Goal: Task Accomplishment & Management: Manage account settings

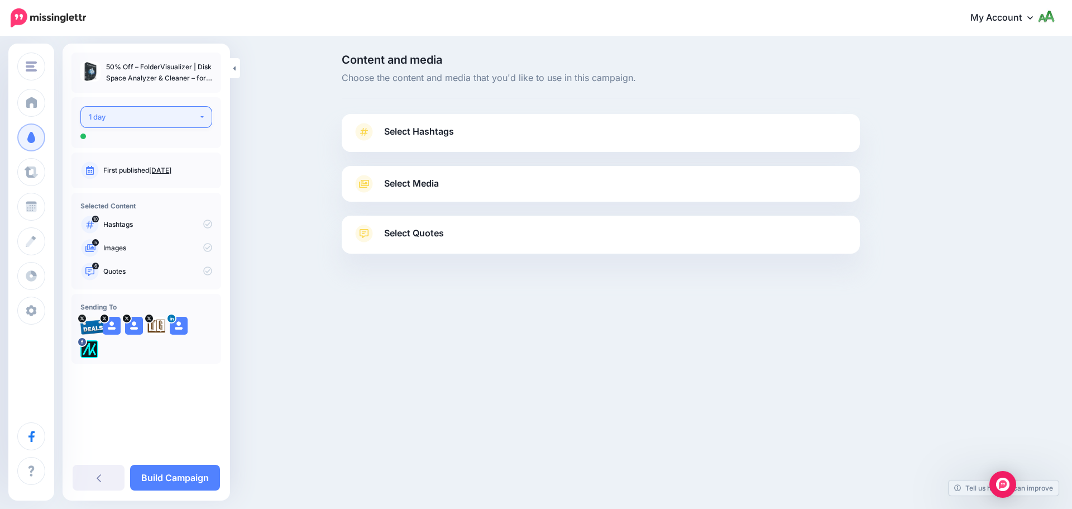
click at [180, 121] on div "1 day" at bounding box center [144, 117] width 110 height 13
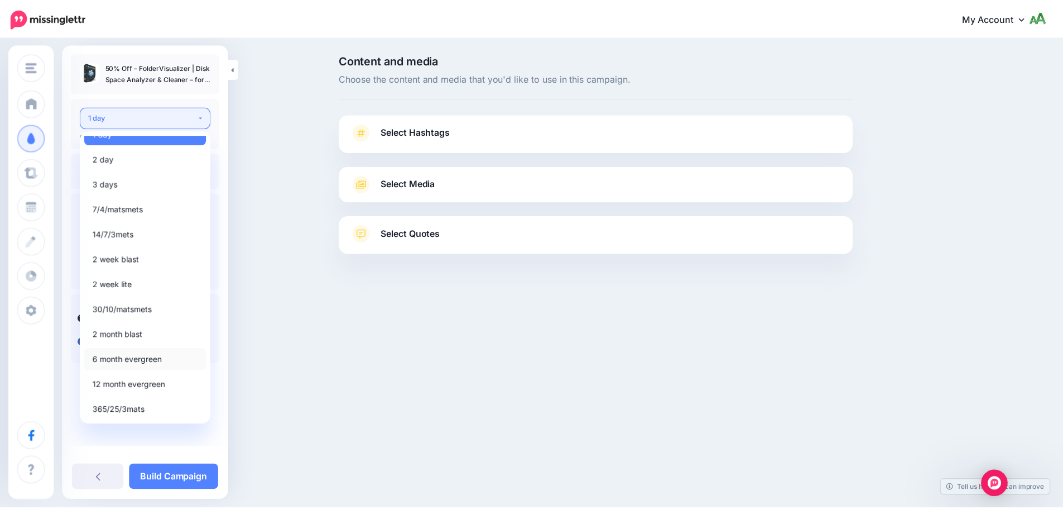
scroll to position [13, 0]
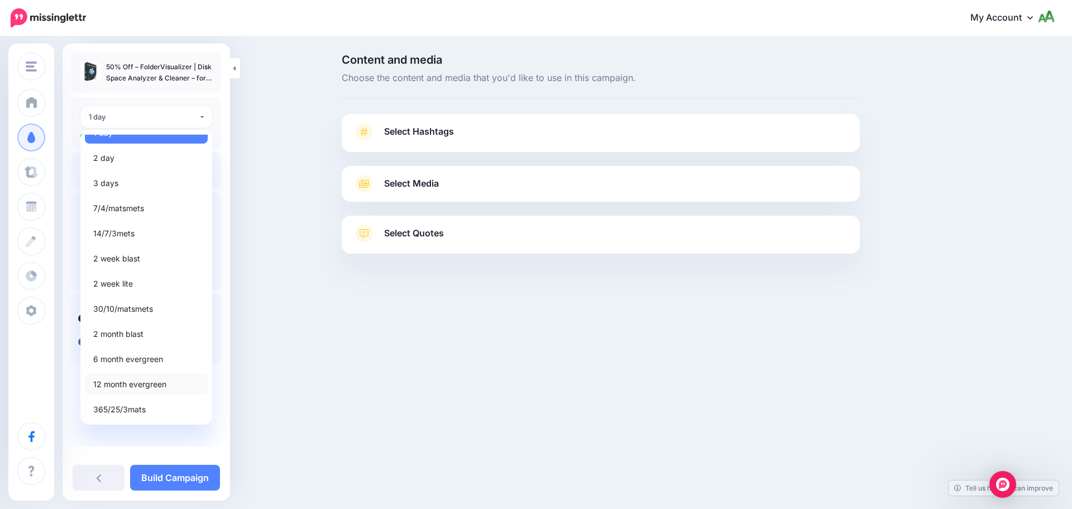
click at [126, 387] on span "12 month evergreen" at bounding box center [129, 383] width 73 height 13
select select "*****"
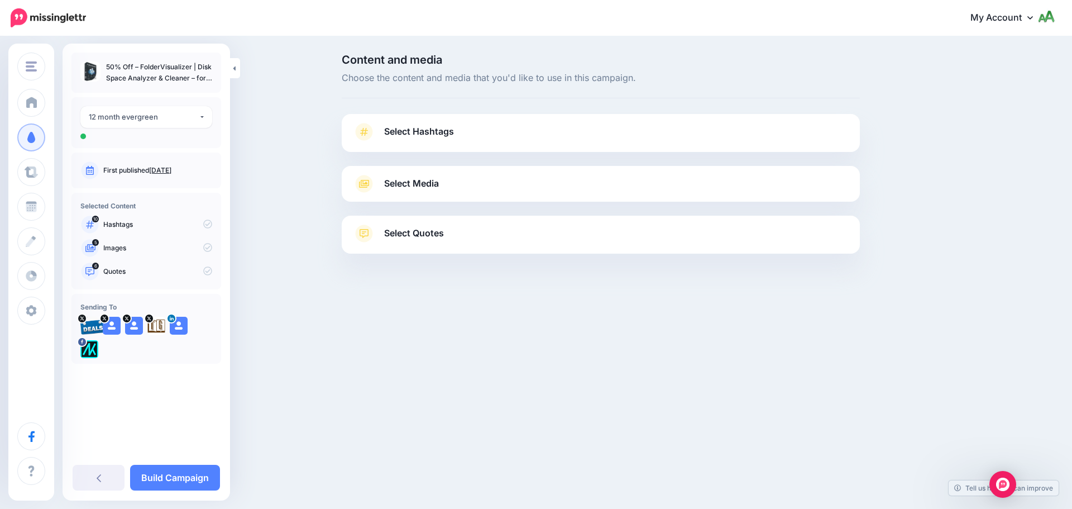
click at [206, 223] on icon at bounding box center [207, 223] width 9 height 9
drag, startPoint x: 496, startPoint y: 116, endPoint x: 500, endPoint y: 108, distance: 8.5
click at [500, 108] on div "Content and media Choose the content and media that you'd like to use in this c…" at bounding box center [600, 181] width 535 height 255
click at [491, 132] on link "Select Hashtags" at bounding box center [601, 137] width 496 height 29
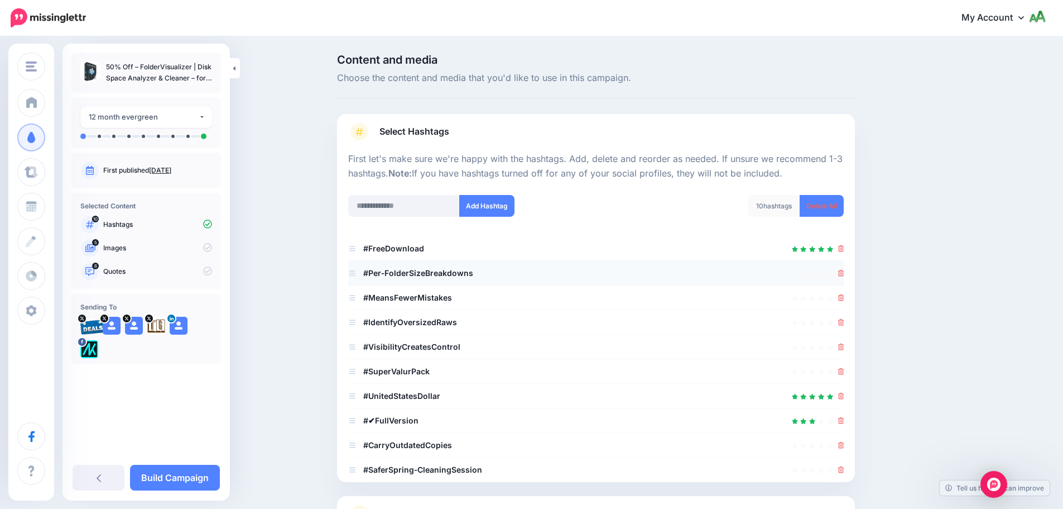
scroll to position [106, 0]
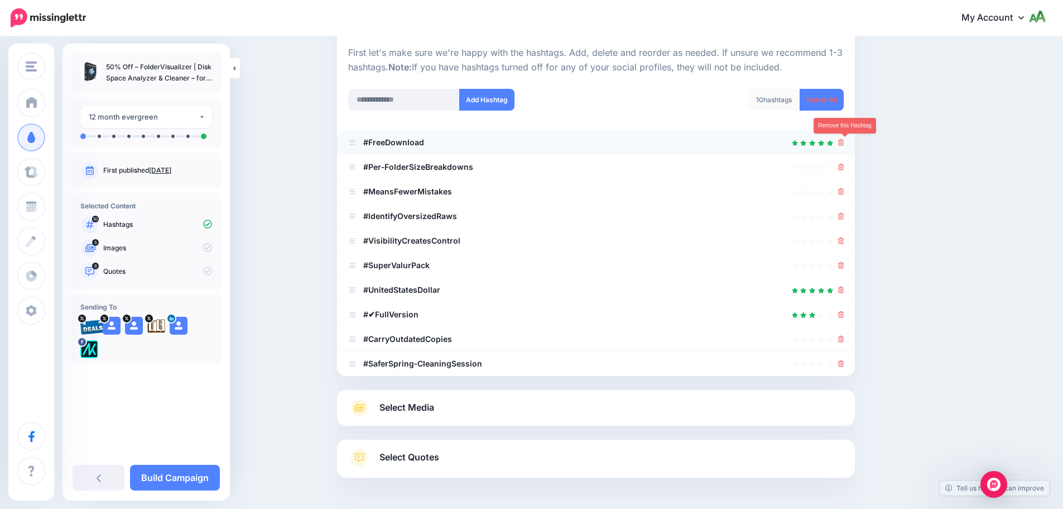
click at [845, 142] on icon at bounding box center [841, 142] width 6 height 7
click at [846, 161] on ul "#FreeDownload #Per‑FolderSizeBreakdowns" at bounding box center [596, 253] width 518 height 246
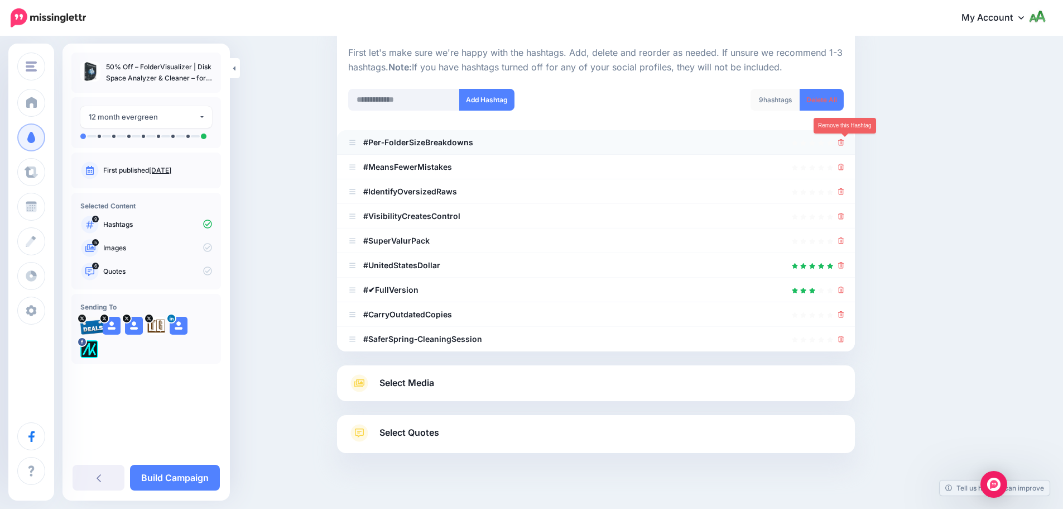
click at [844, 142] on icon at bounding box center [841, 142] width 6 height 7
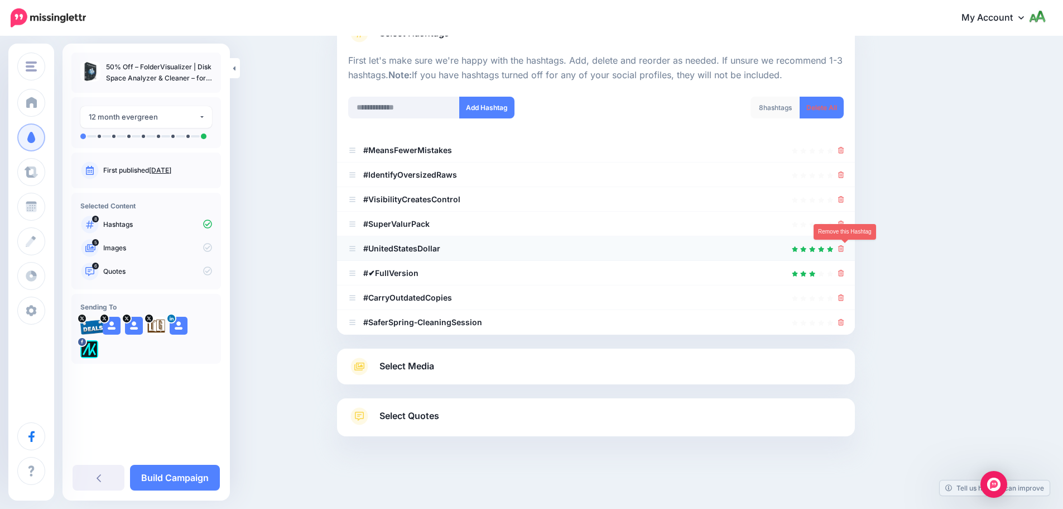
click at [845, 250] on icon at bounding box center [841, 248] width 6 height 7
click at [845, 274] on icon at bounding box center [841, 273] width 6 height 7
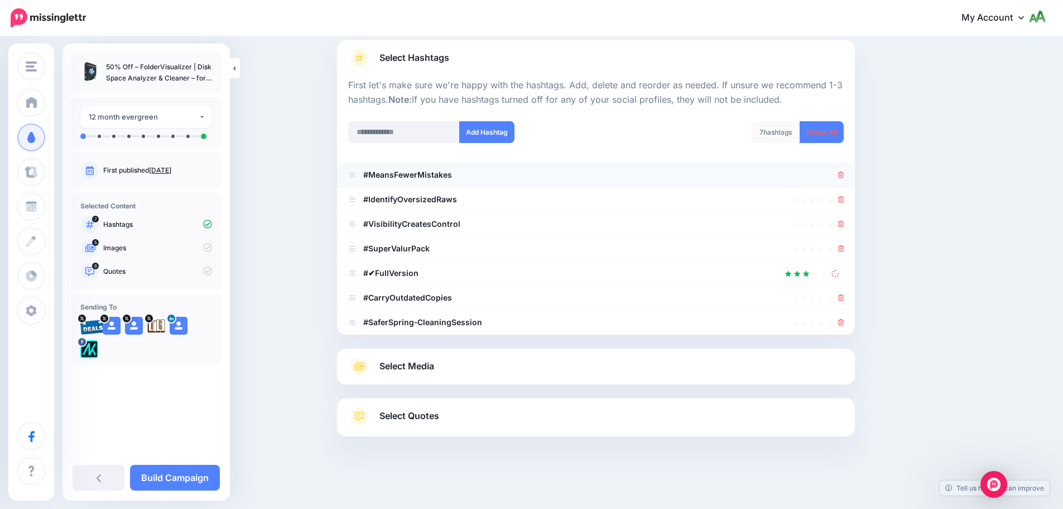
click at [849, 174] on li "#MeansFewerMistakes" at bounding box center [596, 174] width 518 height 25
click at [845, 175] on icon at bounding box center [841, 174] width 6 height 7
click at [845, 198] on icon at bounding box center [841, 199] width 6 height 7
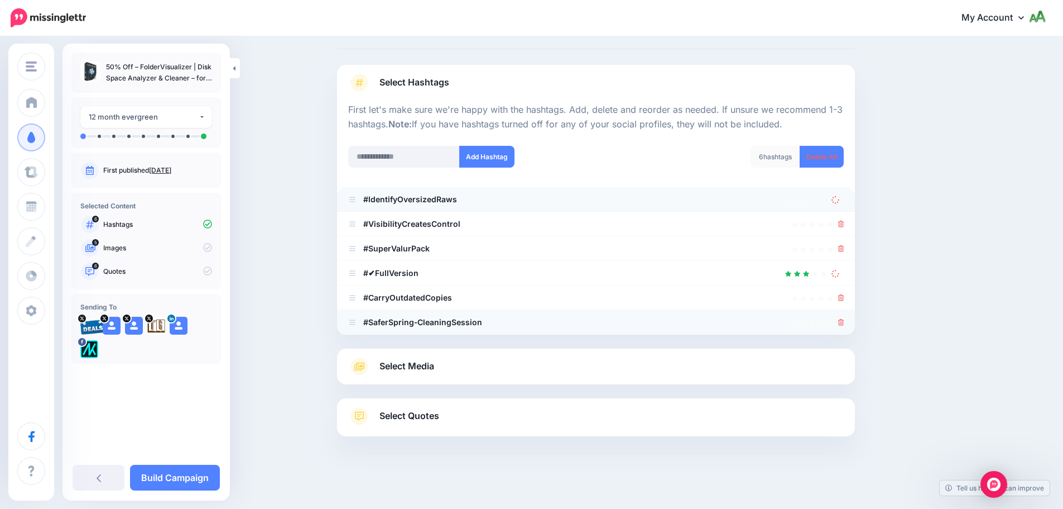
click at [845, 316] on div at bounding box center [841, 321] width 6 height 13
click at [845, 321] on icon at bounding box center [841, 322] width 6 height 7
click at [845, 298] on icon at bounding box center [841, 297] width 6 height 7
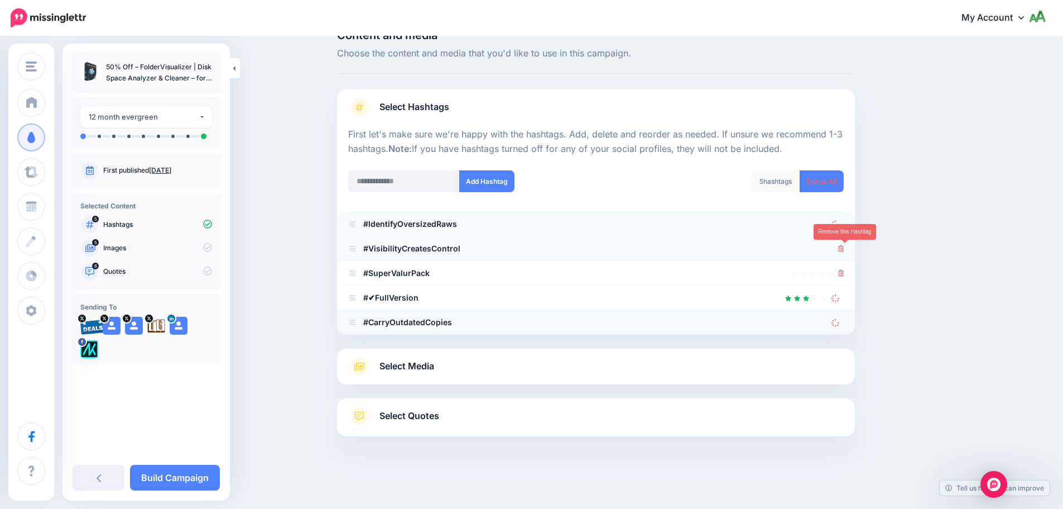
drag, startPoint x: 846, startPoint y: 251, endPoint x: 846, endPoint y: 238, distance: 12.8
click at [845, 251] on icon at bounding box center [841, 248] width 6 height 7
click at [845, 276] on icon at bounding box center [841, 273] width 6 height 7
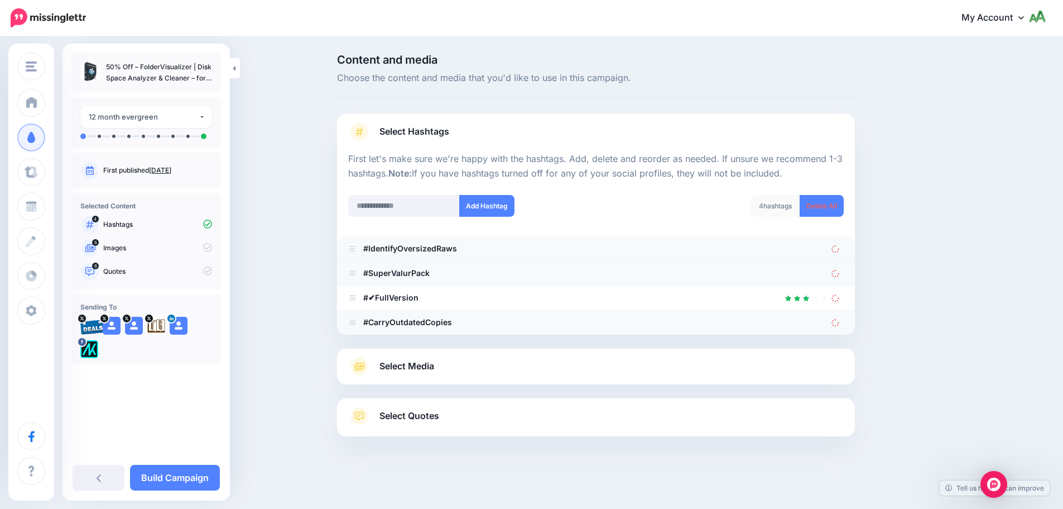
scroll to position [0, 0]
click at [840, 300] on icon at bounding box center [840, 297] width 11 height 11
click at [837, 274] on icon at bounding box center [840, 273] width 10 height 10
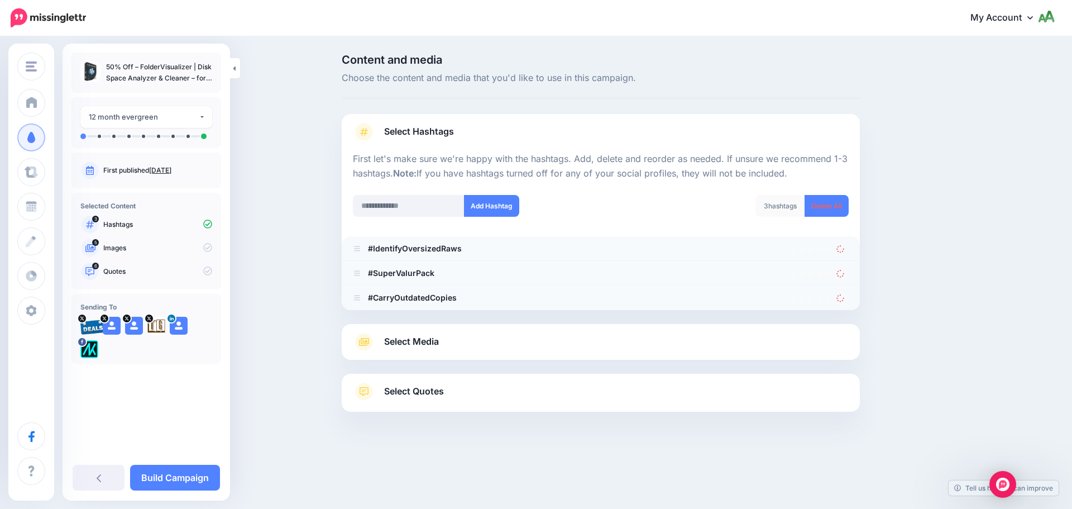
click at [841, 250] on icon at bounding box center [840, 248] width 11 height 11
click at [838, 296] on icon at bounding box center [839, 297] width 9 height 9
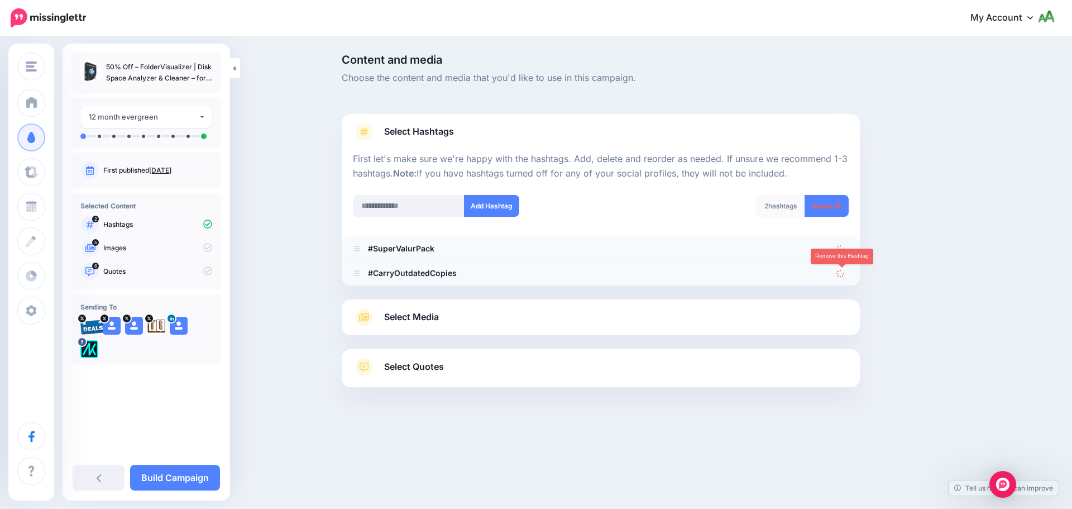
click at [837, 271] on icon at bounding box center [840, 273] width 10 height 10
click at [841, 251] on icon at bounding box center [840, 248] width 11 height 11
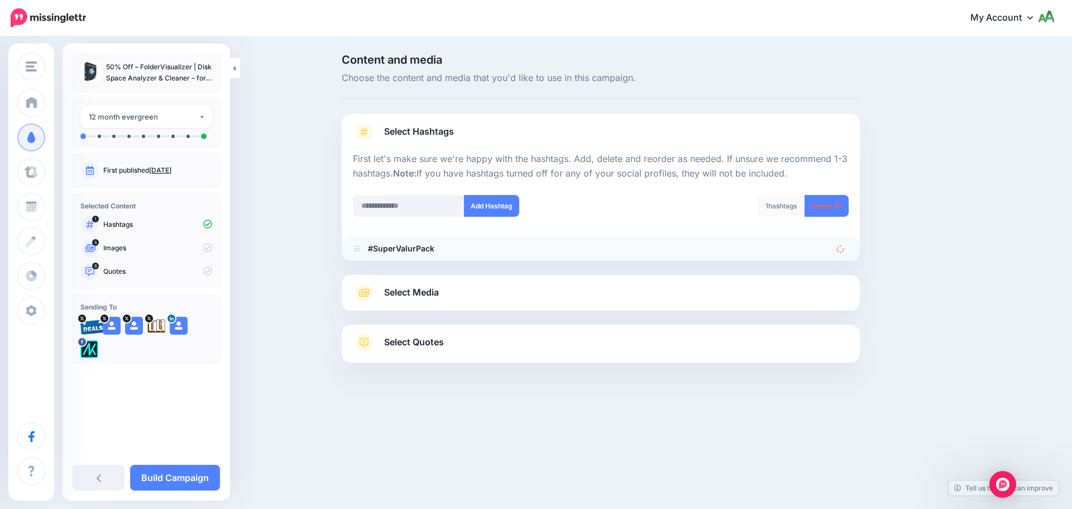
click at [841, 272] on div at bounding box center [601, 268] width 518 height 14
click at [839, 251] on icon at bounding box center [840, 248] width 11 height 11
click at [430, 203] on input "text" at bounding box center [409, 206] width 112 height 22
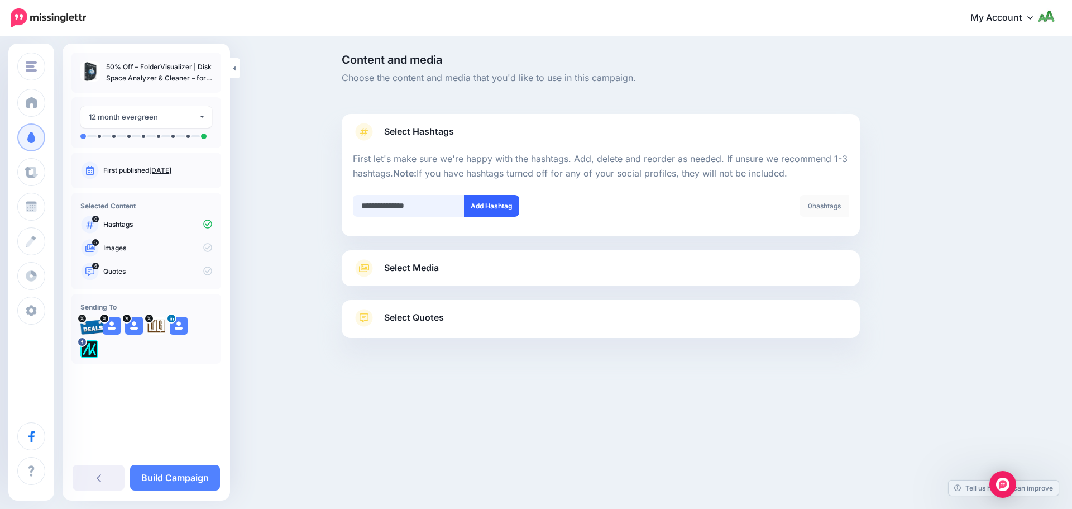
type input "**********"
click at [482, 214] on button "Add Hashtag" at bounding box center [491, 206] width 55 height 22
click at [429, 205] on input "text" at bounding box center [409, 206] width 112 height 22
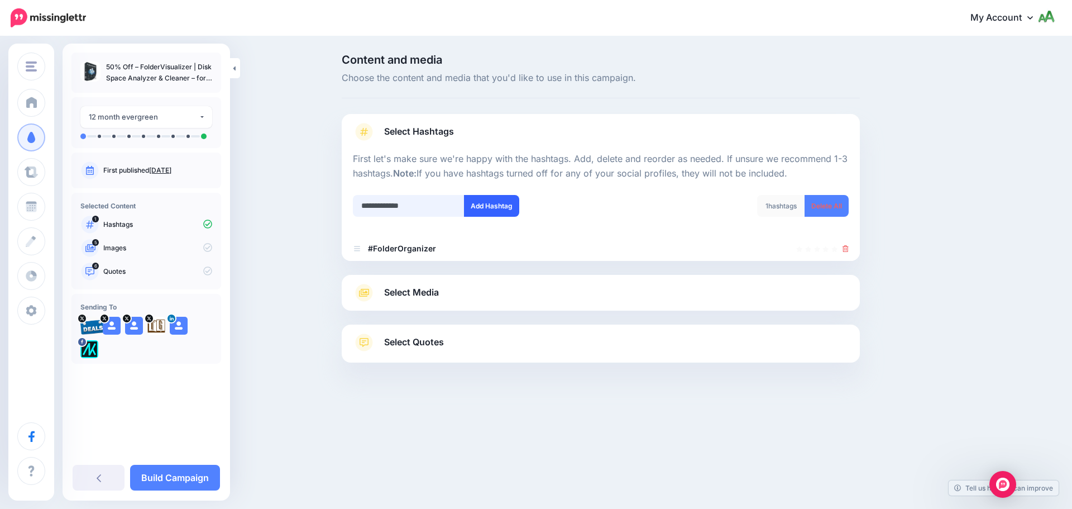
type input "**********"
click at [490, 211] on button "Add Hashtag" at bounding box center [491, 206] width 55 height 22
click at [416, 204] on input "**********" at bounding box center [409, 206] width 112 height 22
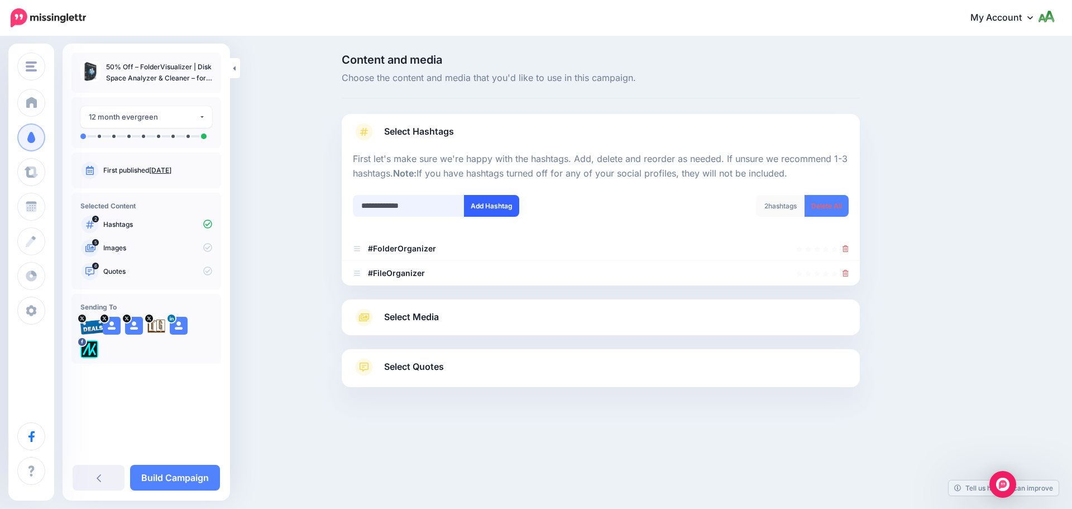
type input "**********"
click at [502, 212] on button "Add Hashtag" at bounding box center [491, 206] width 55 height 22
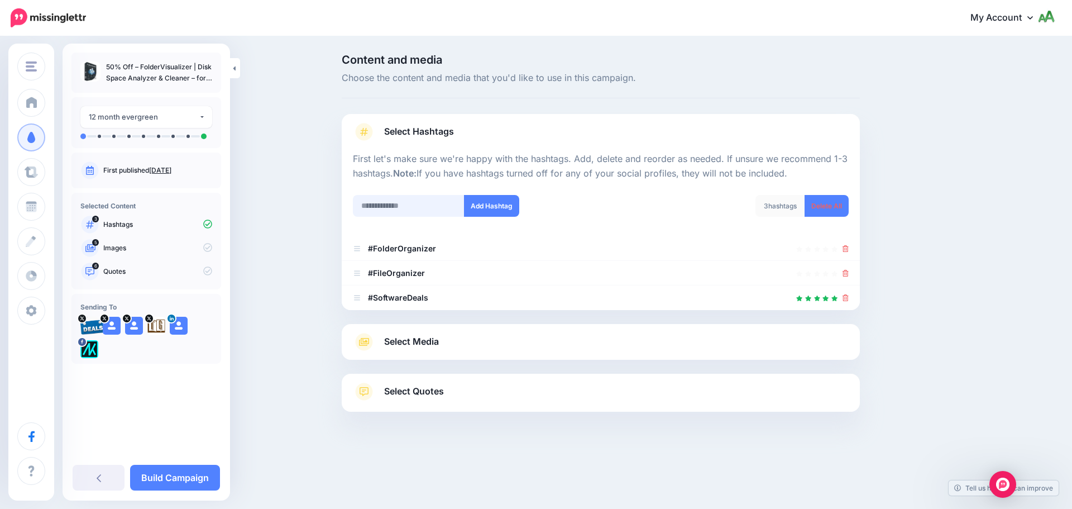
click at [406, 208] on input "text" at bounding box center [409, 206] width 112 height 22
type input "*"
type input "*********"
click at [484, 211] on button "Add Hashtag" at bounding box center [491, 206] width 55 height 22
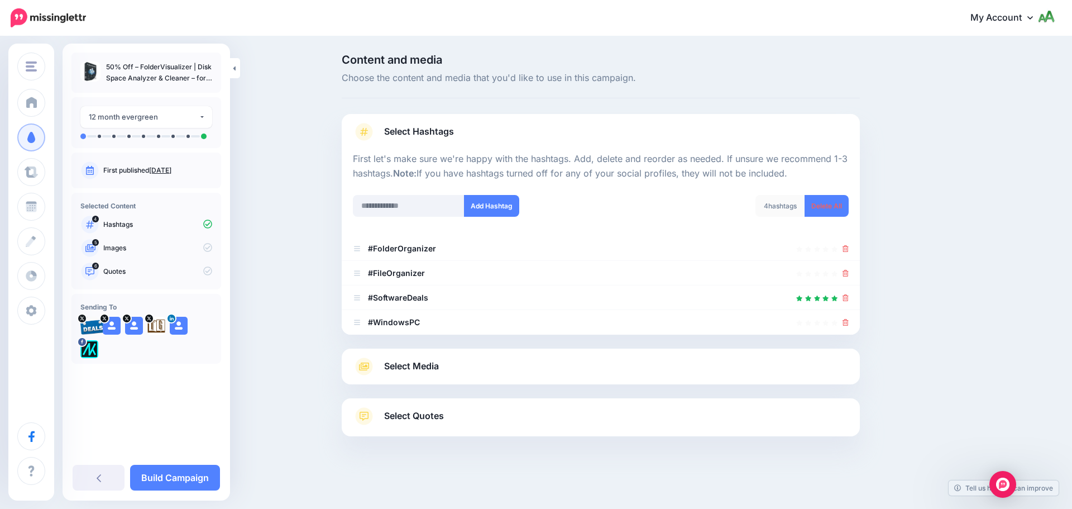
click at [445, 369] on link "Select Media" at bounding box center [601, 366] width 496 height 18
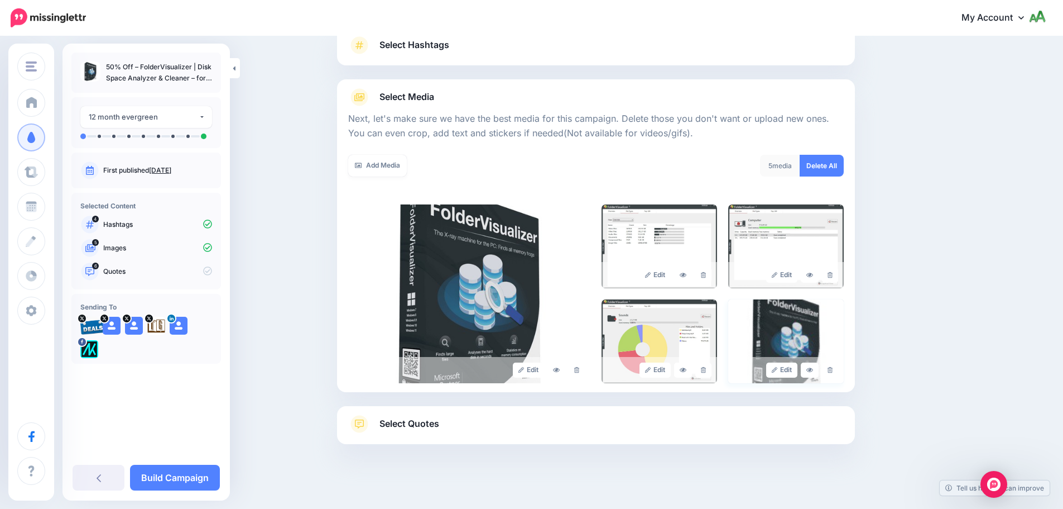
scroll to position [94, 0]
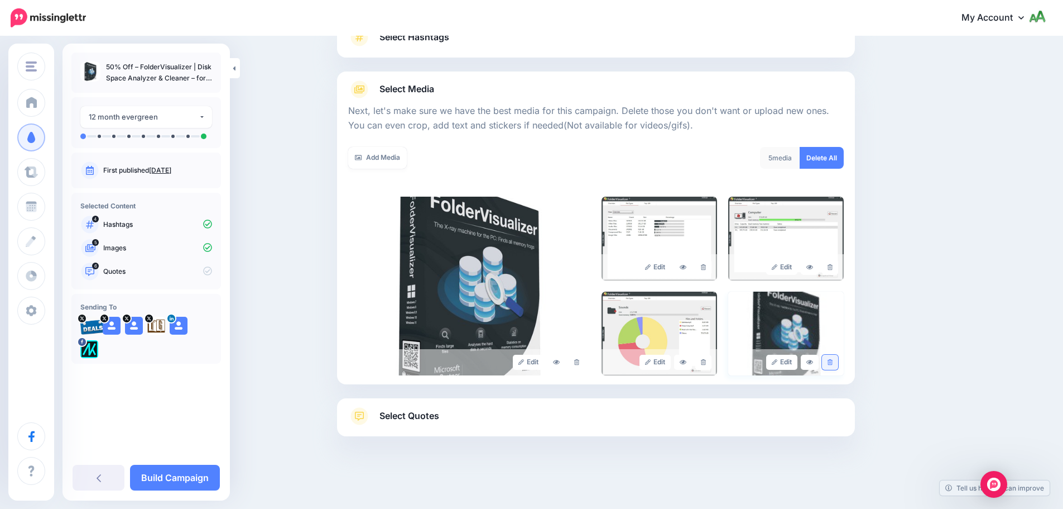
click at [838, 359] on link at bounding box center [830, 361] width 16 height 15
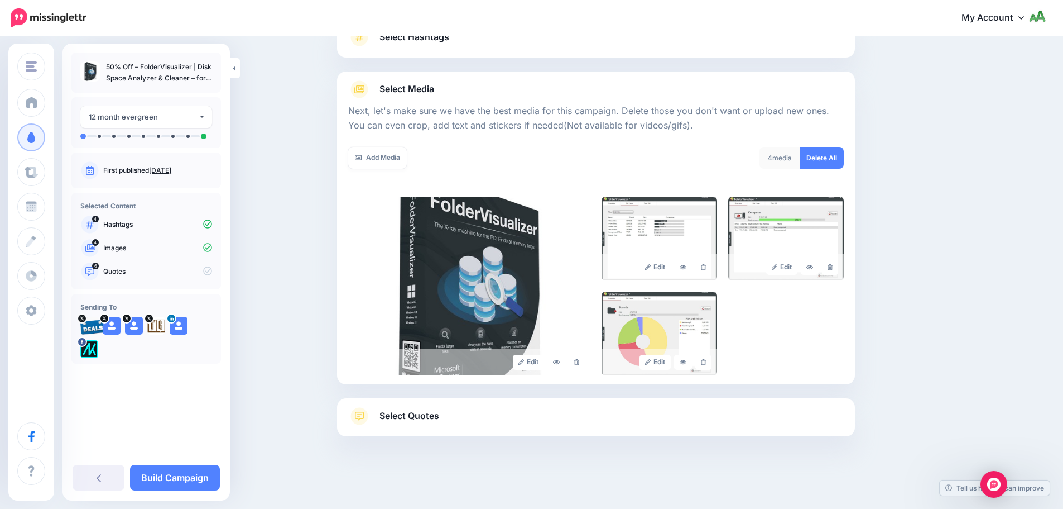
click at [493, 414] on link "Select Quotes" at bounding box center [596, 421] width 496 height 29
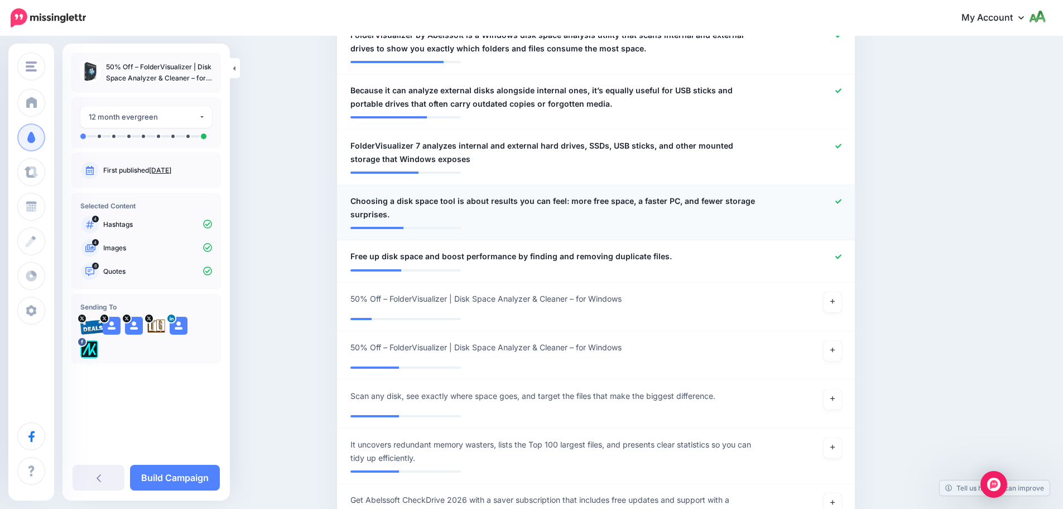
scroll to position [597, 0]
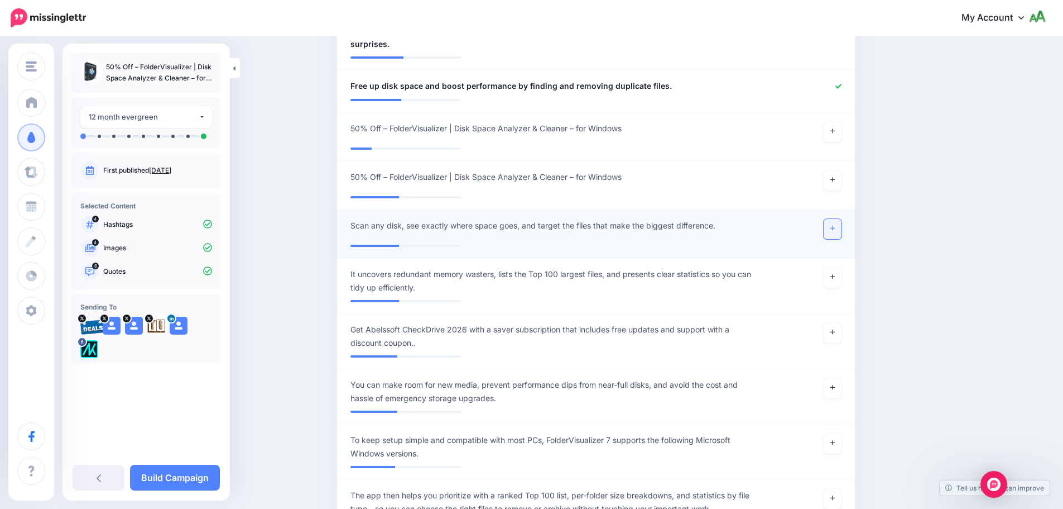
click at [835, 228] on icon at bounding box center [833, 228] width 4 height 6
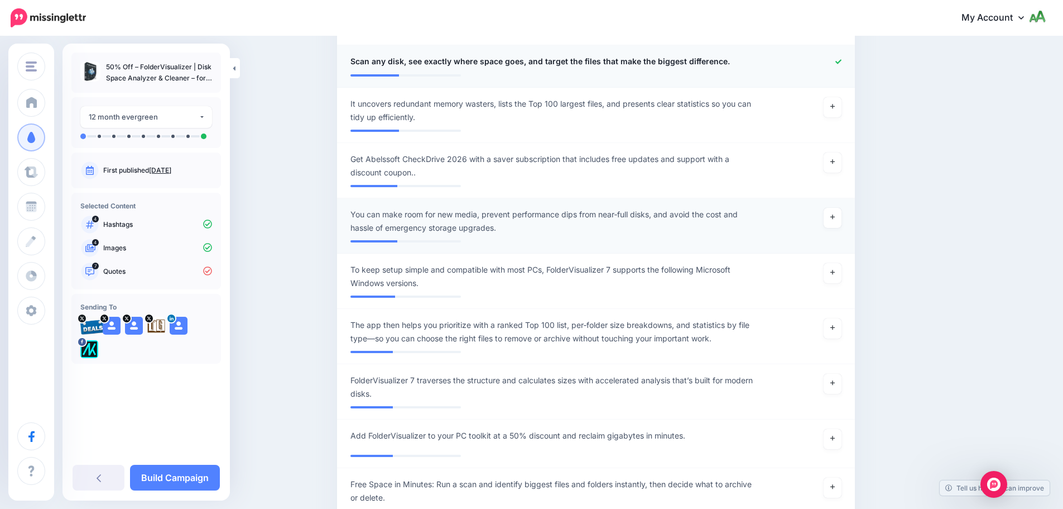
scroll to position [764, 0]
click at [841, 215] on link at bounding box center [833, 214] width 18 height 20
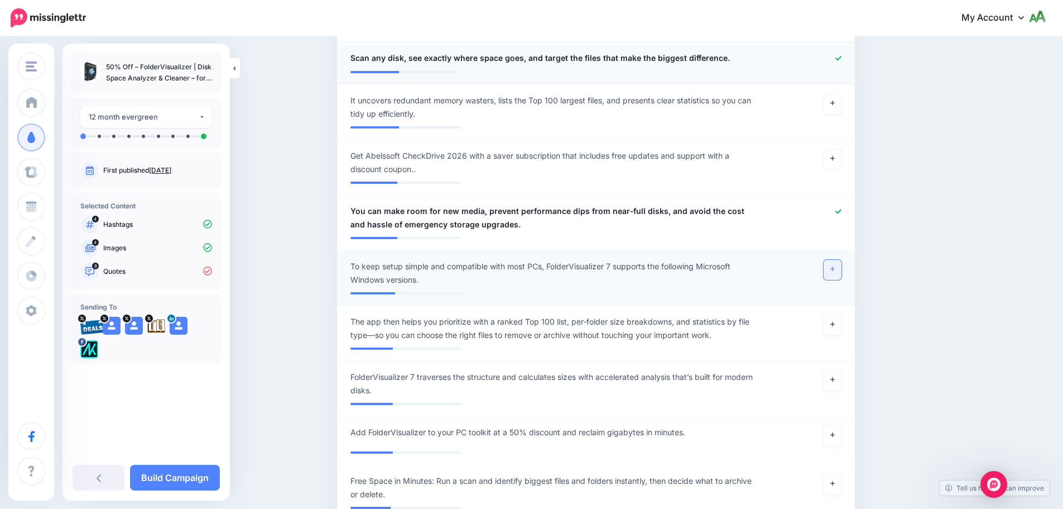
click at [835, 269] on icon at bounding box center [833, 269] width 4 height 4
click at [832, 319] on link at bounding box center [833, 325] width 18 height 20
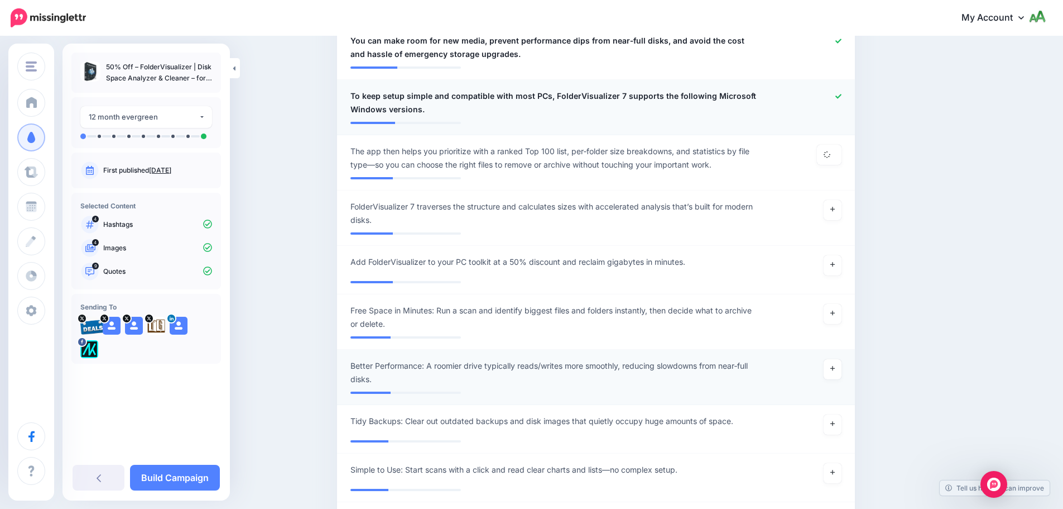
scroll to position [988, 0]
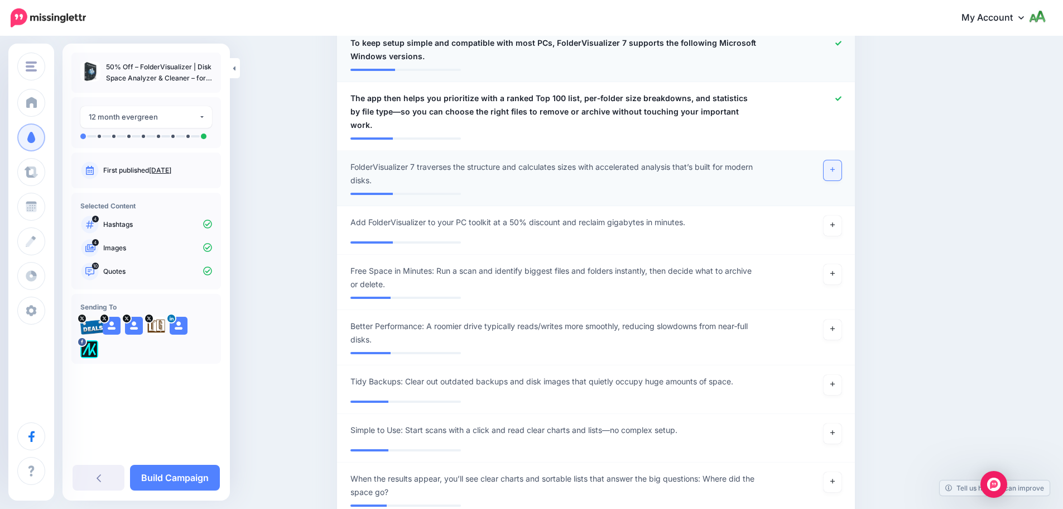
click at [841, 161] on link at bounding box center [833, 170] width 18 height 20
click at [835, 319] on link at bounding box center [833, 329] width 18 height 20
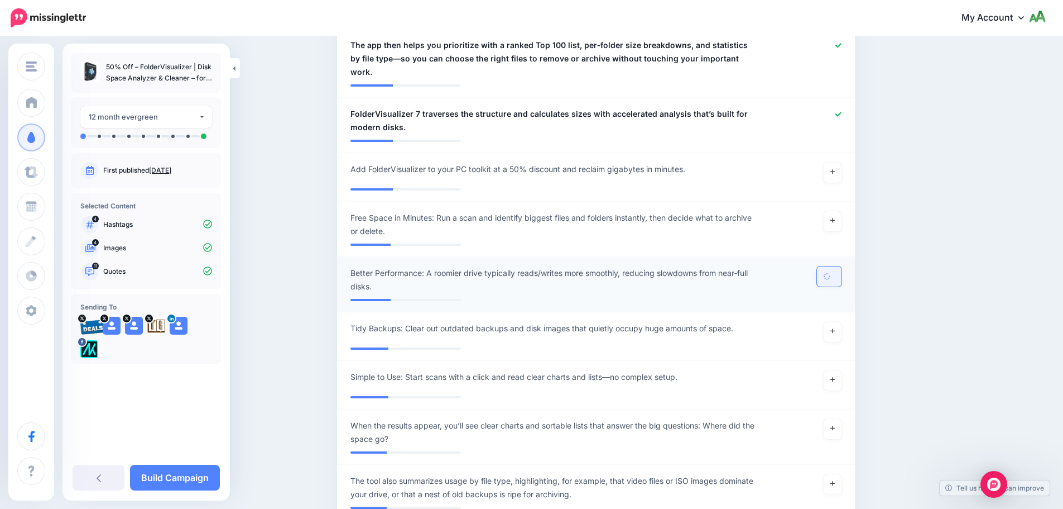
scroll to position [1043, 0]
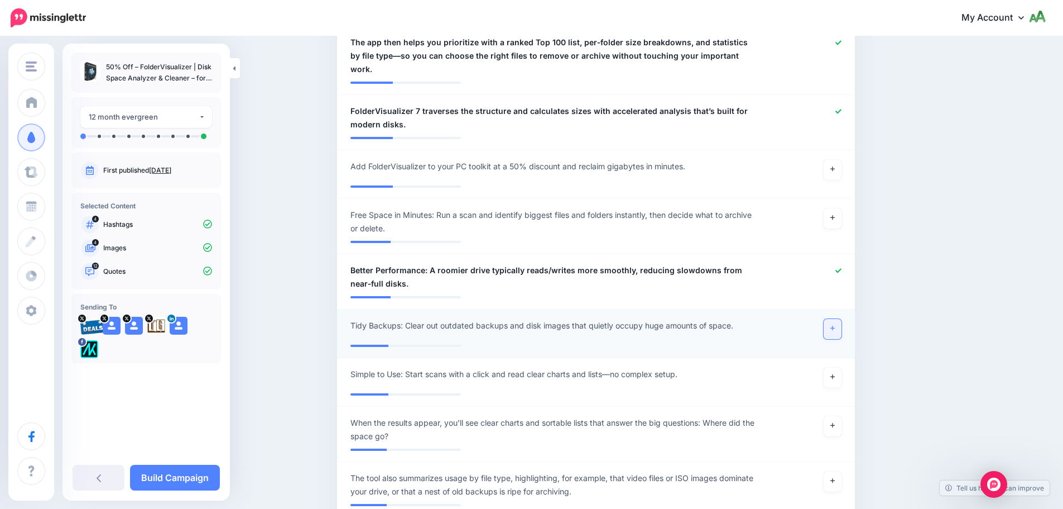
click at [835, 319] on link at bounding box center [833, 329] width 18 height 20
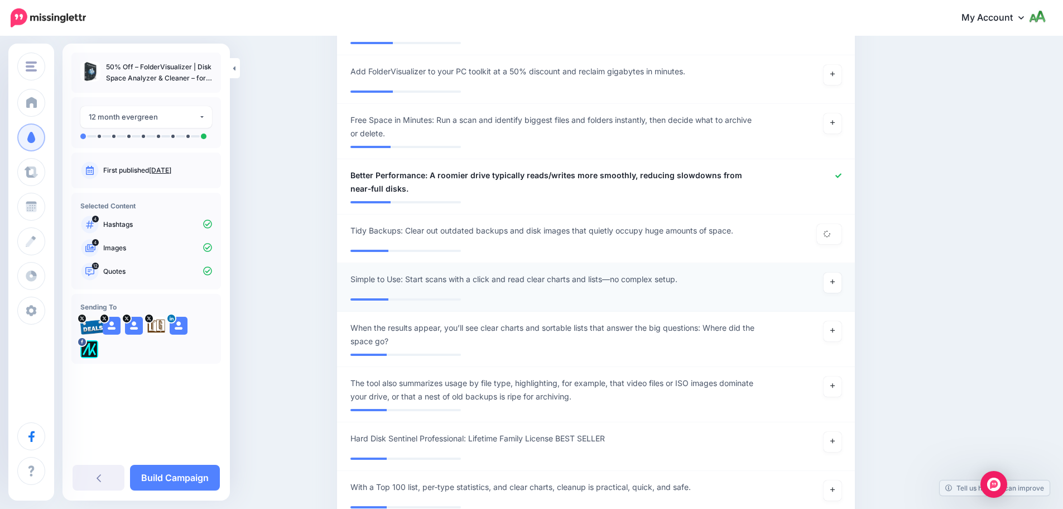
scroll to position [1155, 0]
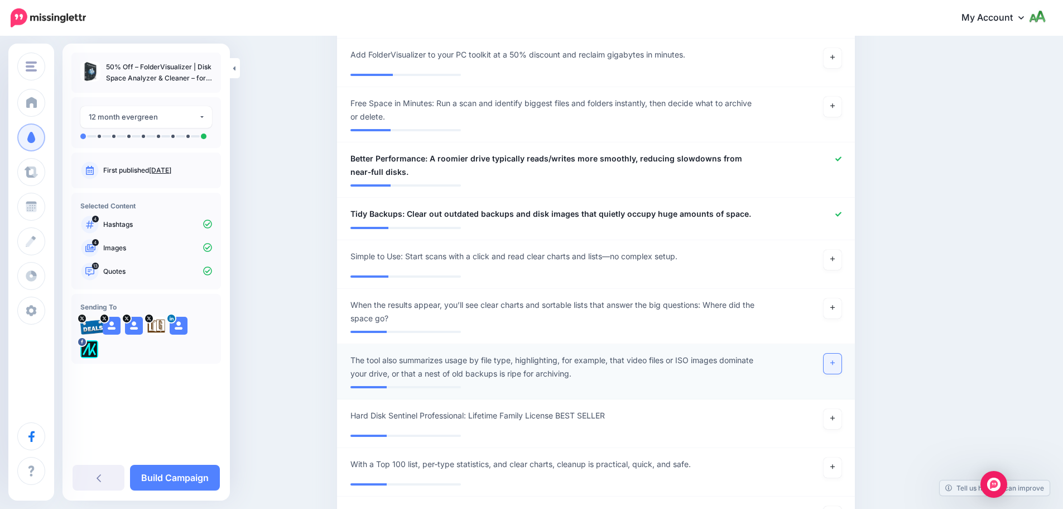
click at [842, 353] on link at bounding box center [833, 363] width 18 height 20
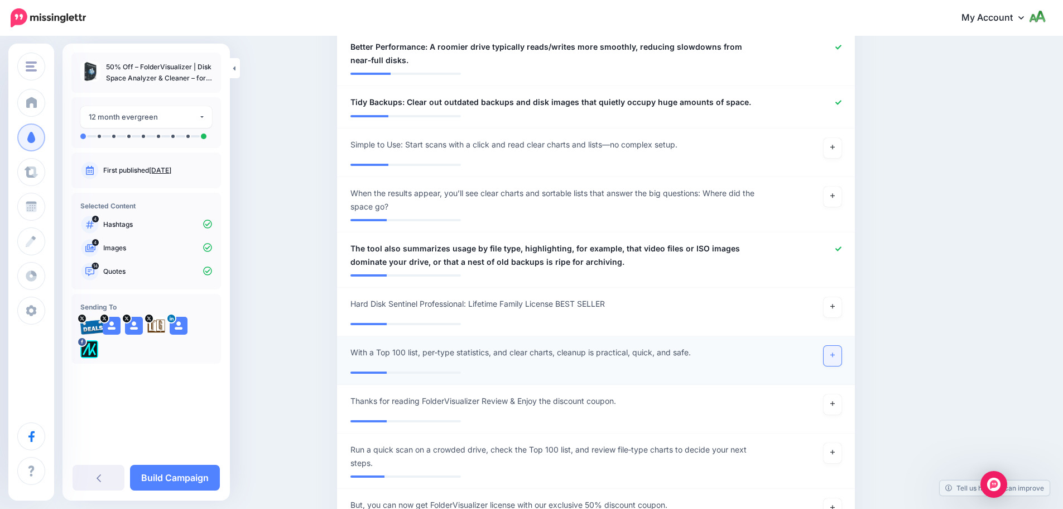
click at [836, 346] on link at bounding box center [833, 356] width 18 height 20
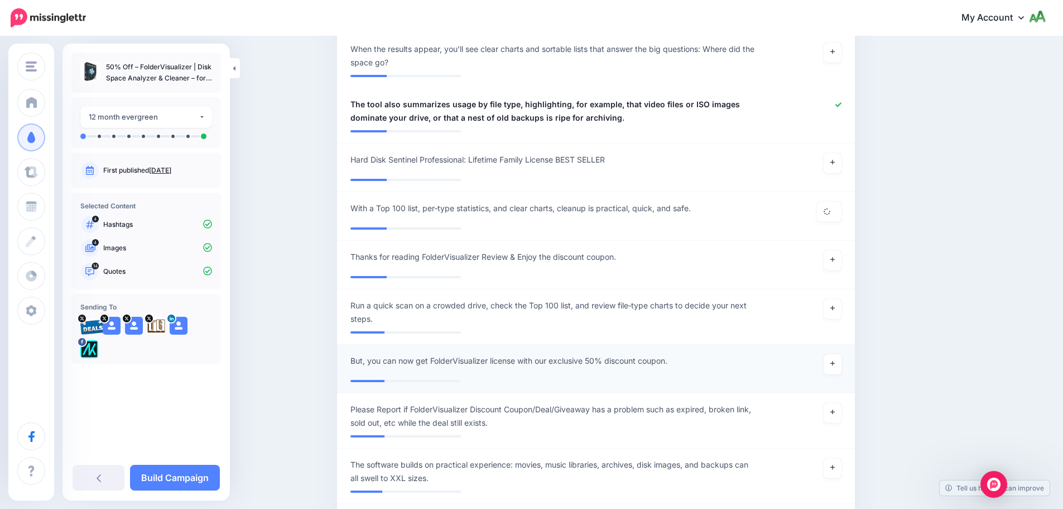
scroll to position [1434, 0]
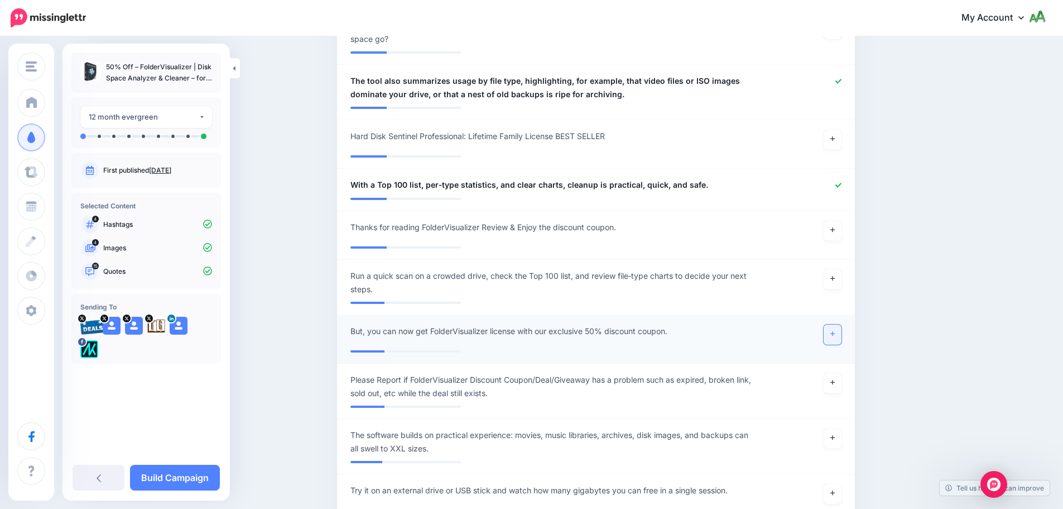
click at [841, 324] on link at bounding box center [833, 334] width 18 height 20
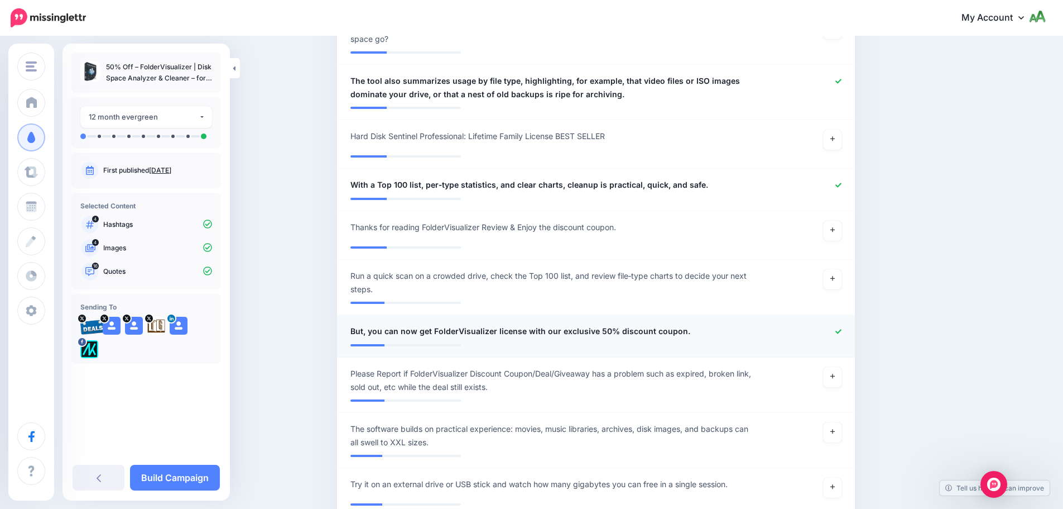
click at [841, 329] on icon at bounding box center [839, 331] width 6 height 4
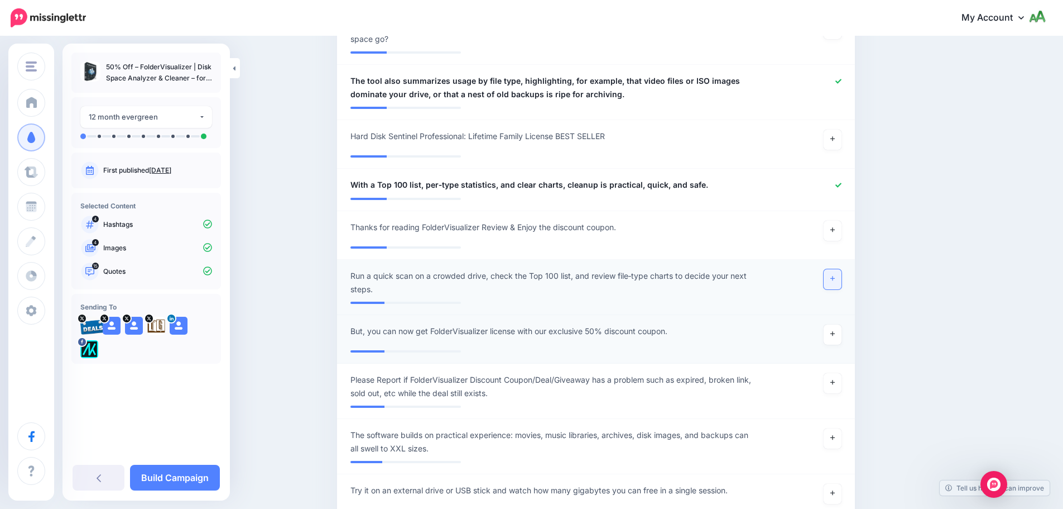
click at [835, 276] on icon at bounding box center [833, 278] width 4 height 4
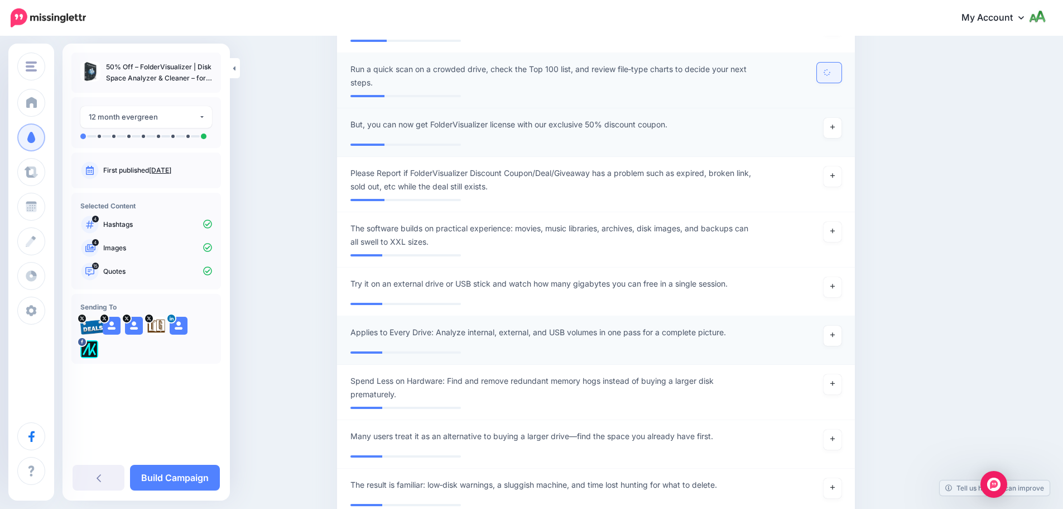
scroll to position [1657, 0]
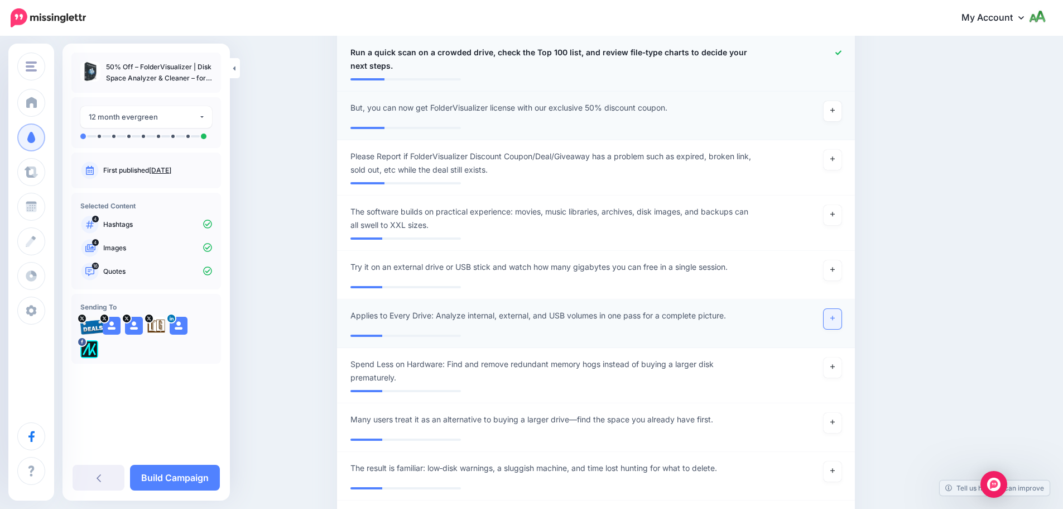
click at [834, 312] on link at bounding box center [833, 319] width 18 height 20
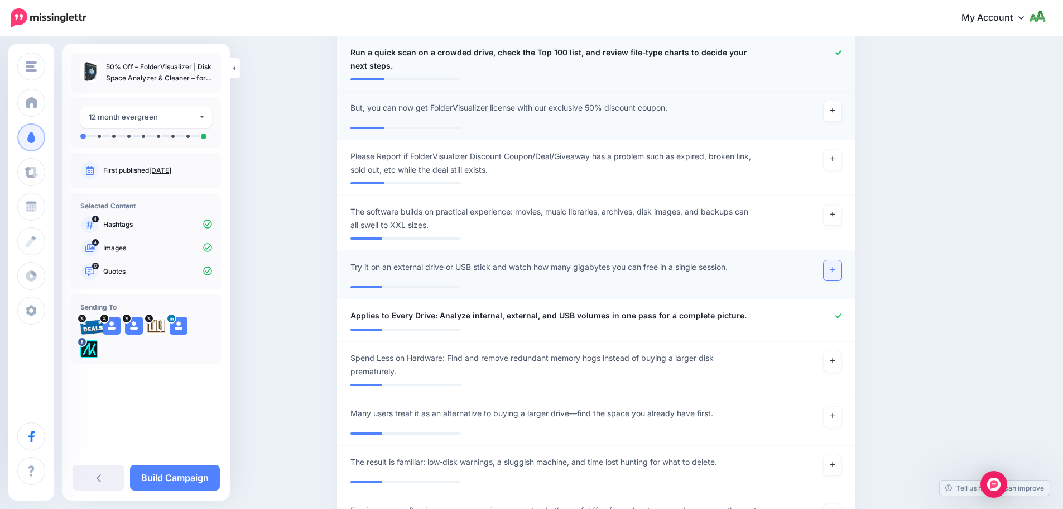
click at [841, 260] on link at bounding box center [833, 270] width 18 height 20
click at [835, 212] on icon at bounding box center [833, 214] width 4 height 4
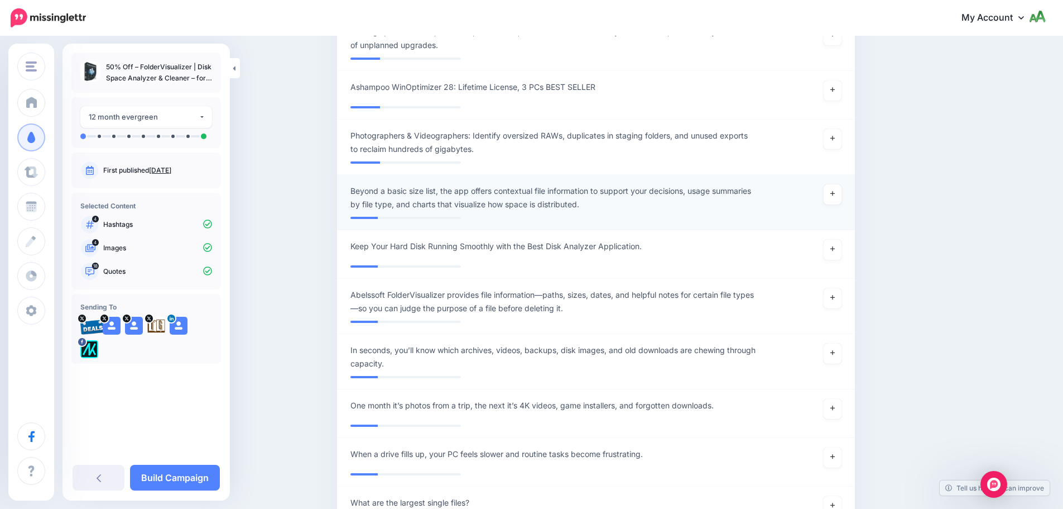
scroll to position [2160, 0]
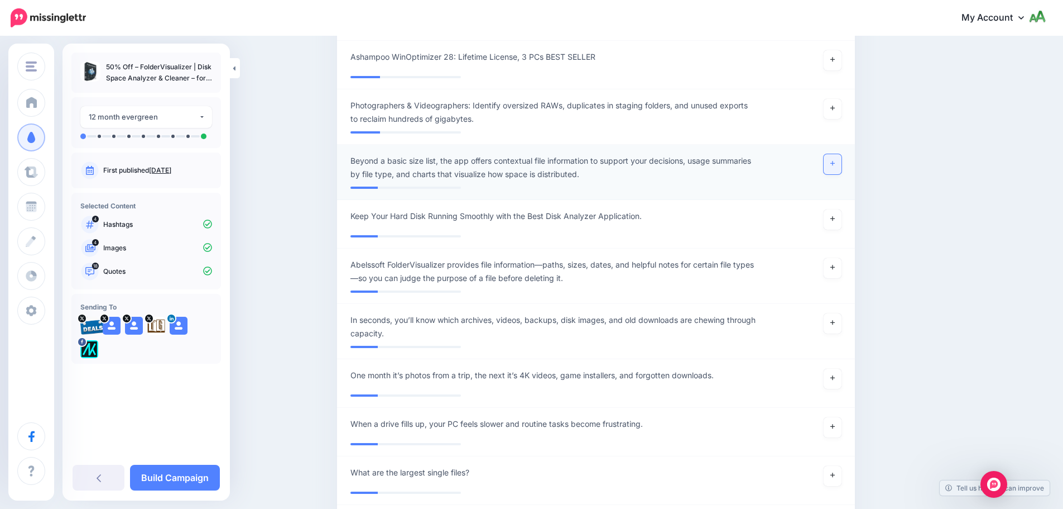
click at [842, 154] on link at bounding box center [833, 164] width 18 height 20
click at [835, 105] on icon at bounding box center [833, 108] width 4 height 6
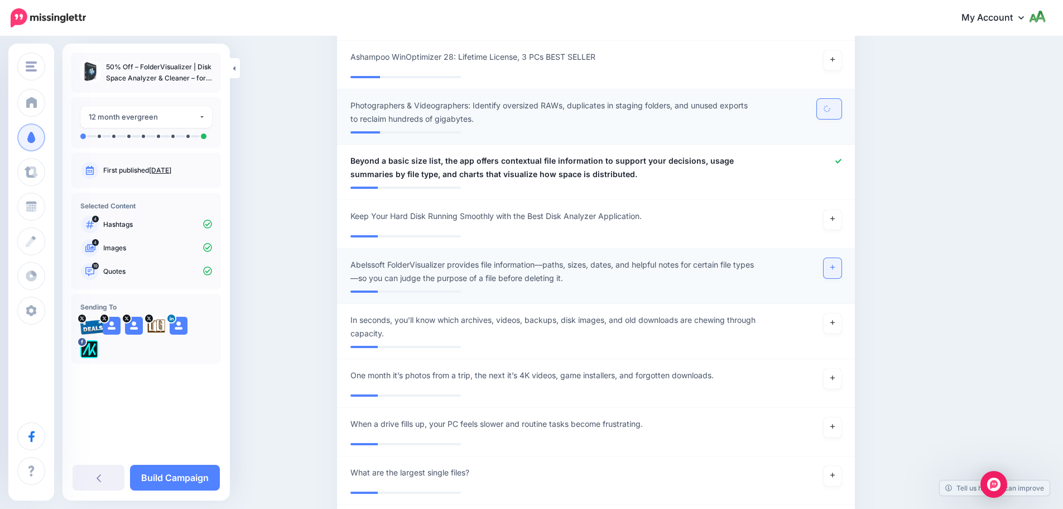
click at [835, 264] on icon at bounding box center [833, 267] width 4 height 6
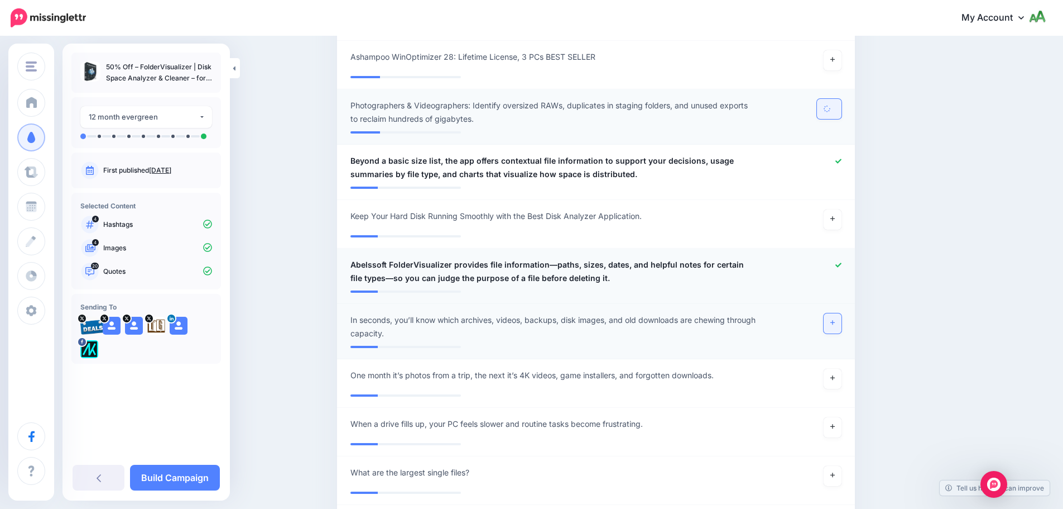
click at [835, 319] on icon at bounding box center [833, 322] width 4 height 6
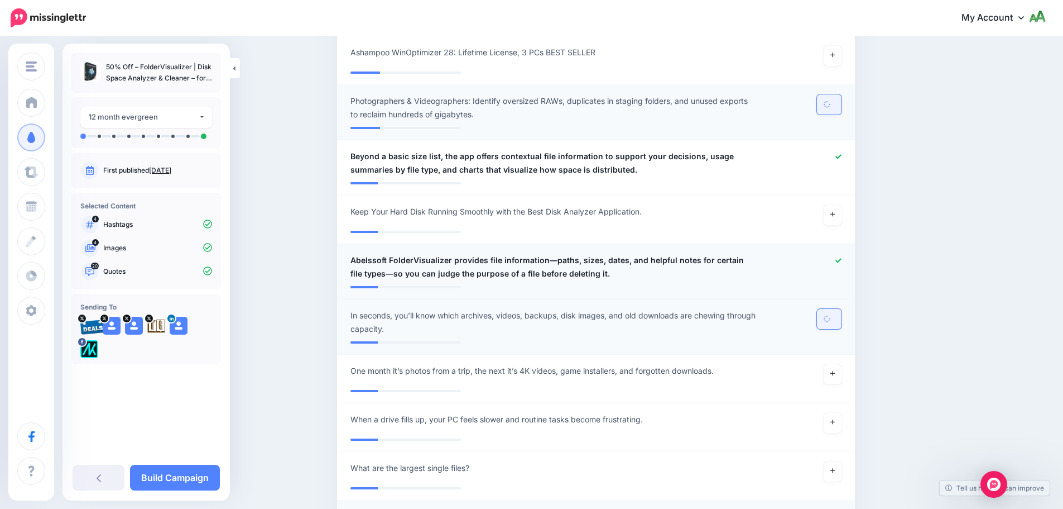
scroll to position [2383, 0]
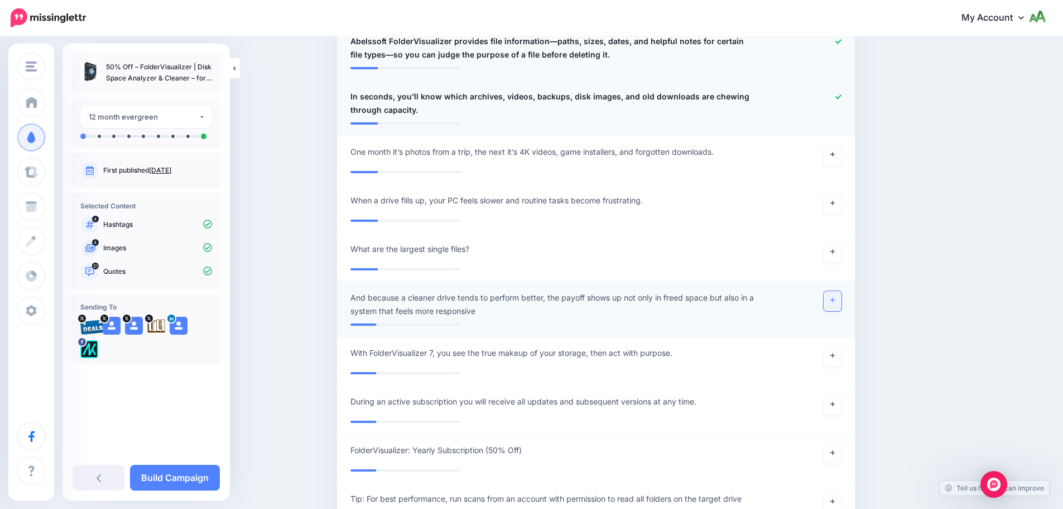
click at [835, 297] on icon at bounding box center [833, 300] width 4 height 6
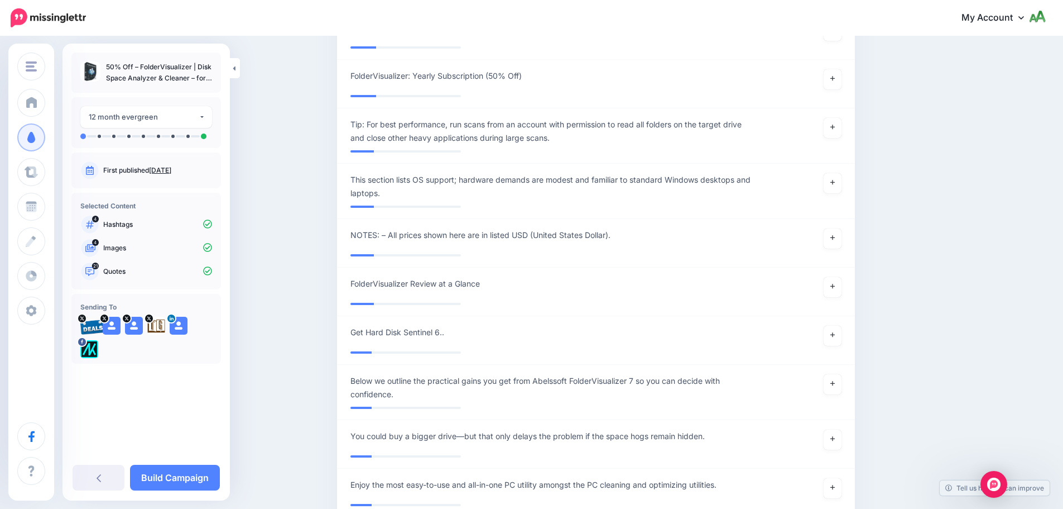
scroll to position [2997, 0]
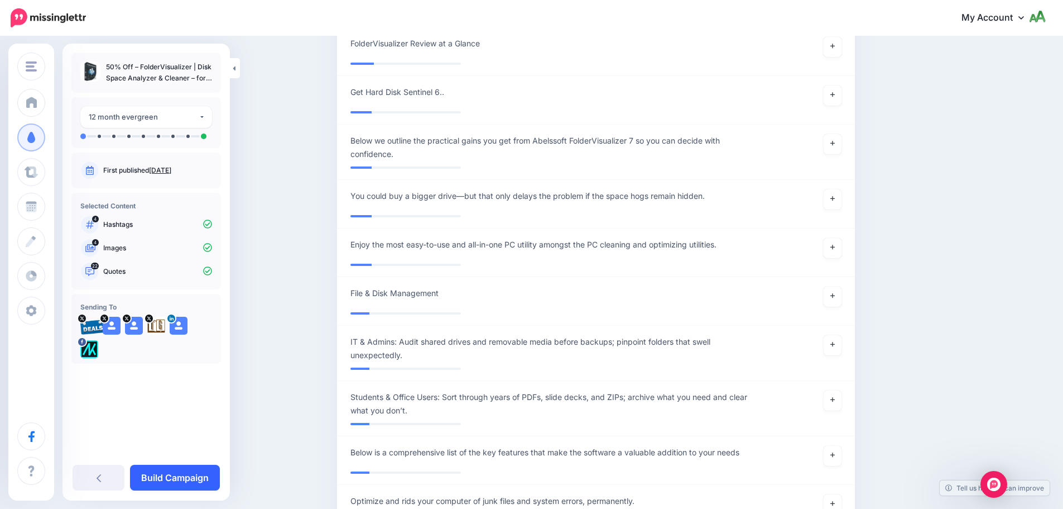
click at [161, 474] on link "Build Campaign" at bounding box center [175, 477] width 90 height 26
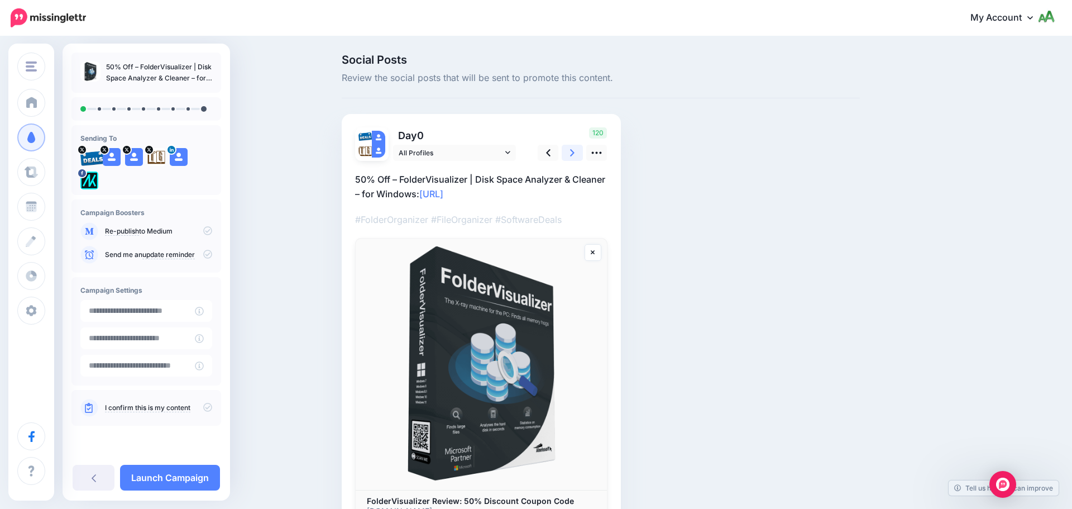
click at [567, 152] on link at bounding box center [572, 153] width 21 height 16
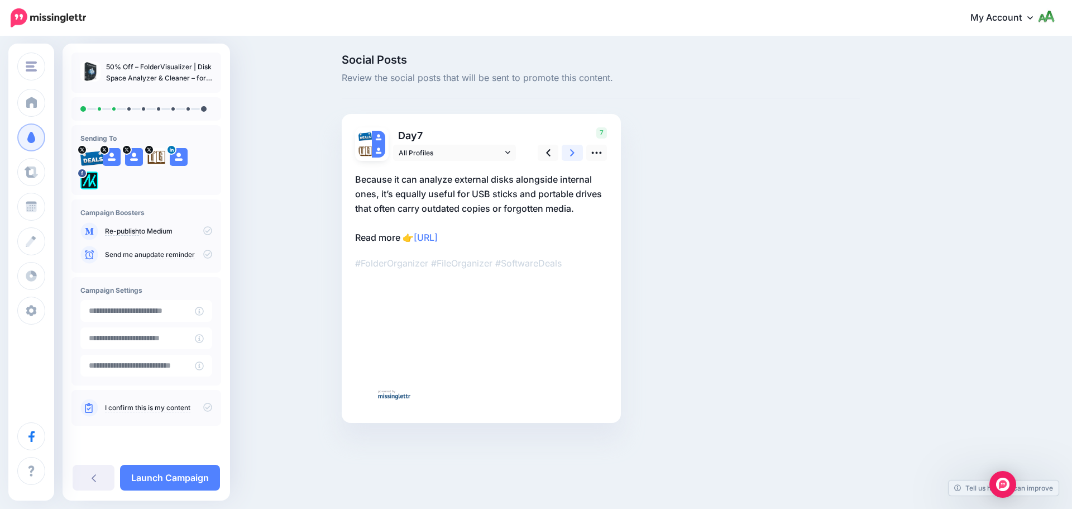
click at [567, 152] on link at bounding box center [572, 153] width 21 height 16
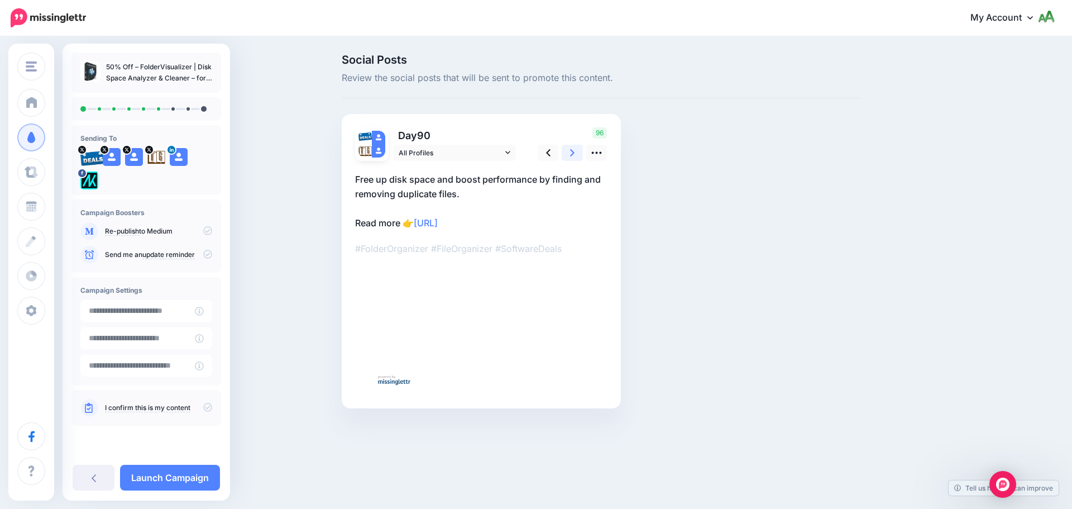
click at [567, 152] on link at bounding box center [572, 153] width 21 height 16
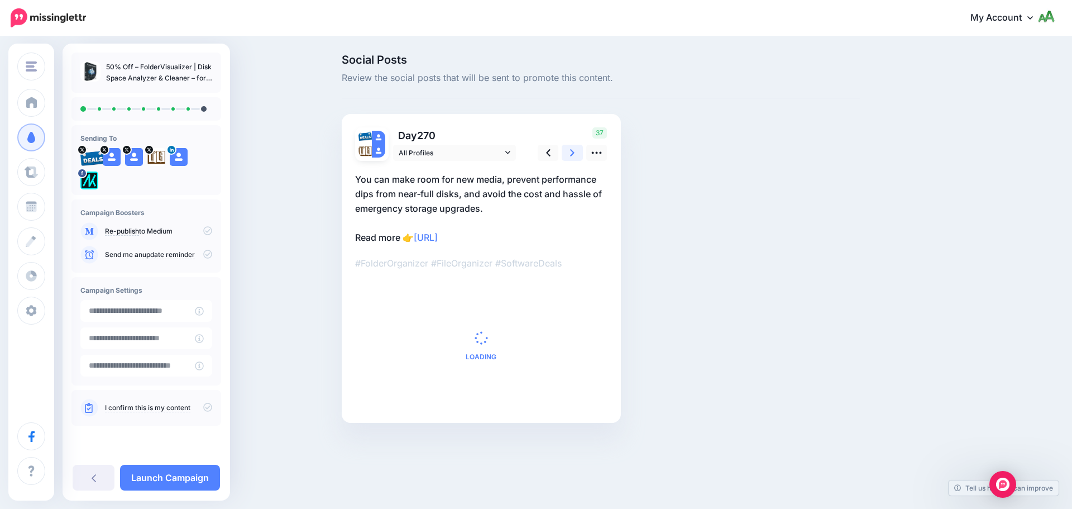
click at [567, 152] on link at bounding box center [572, 153] width 21 height 16
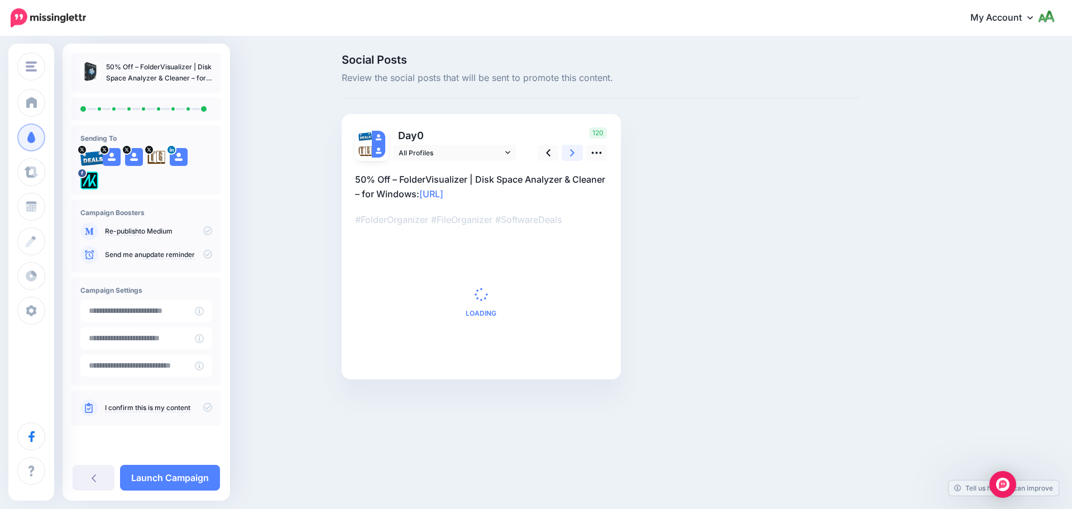
click at [567, 152] on link at bounding box center [572, 153] width 21 height 16
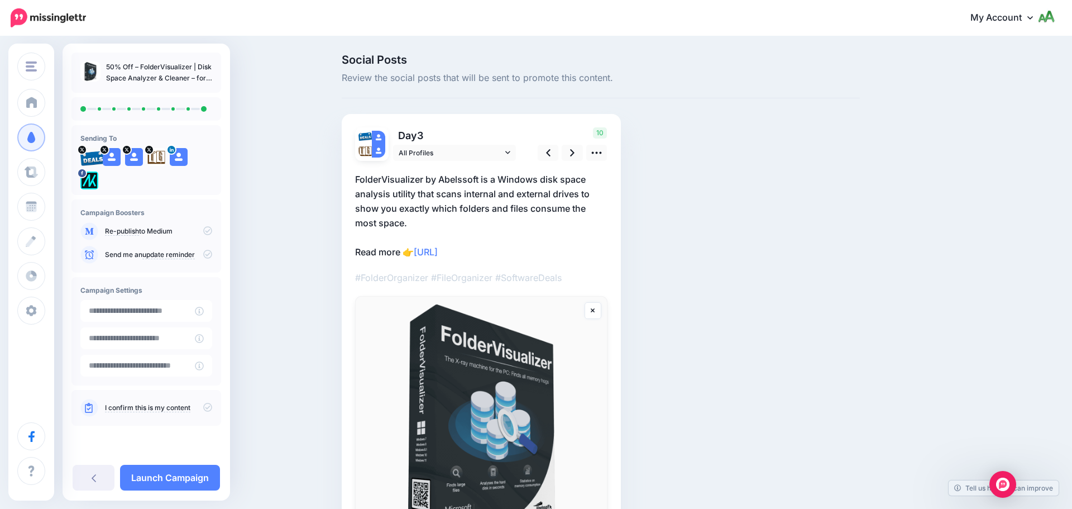
click at [213, 255] on div "Campaign Boosters Re-publish to Medium" at bounding box center [146, 235] width 150 height 73
click at [210, 255] on icon at bounding box center [207, 254] width 9 height 9
click at [208, 403] on icon at bounding box center [207, 406] width 9 height 9
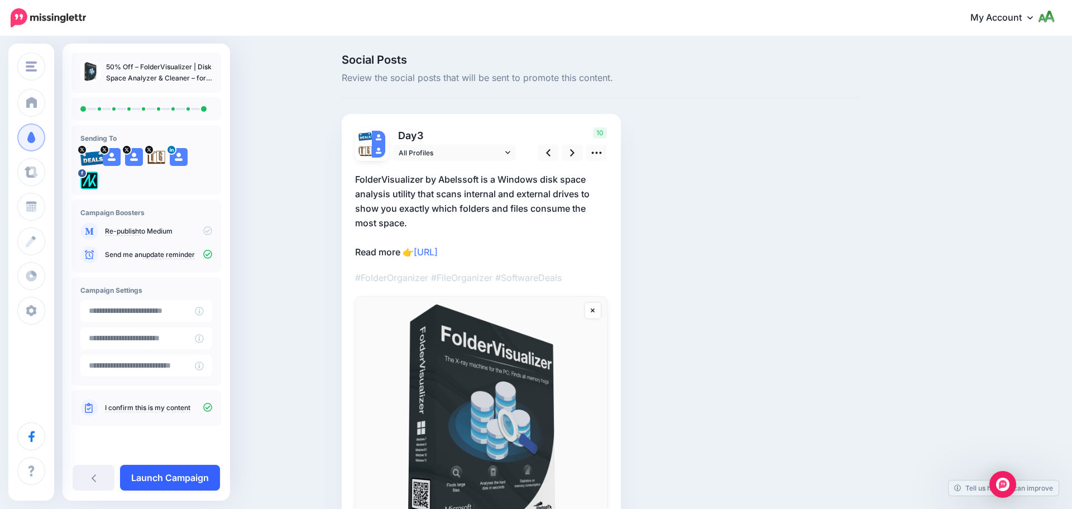
click at [198, 478] on link "Launch Campaign" at bounding box center [170, 477] width 100 height 26
